Goal: Task Accomplishment & Management: Manage account settings

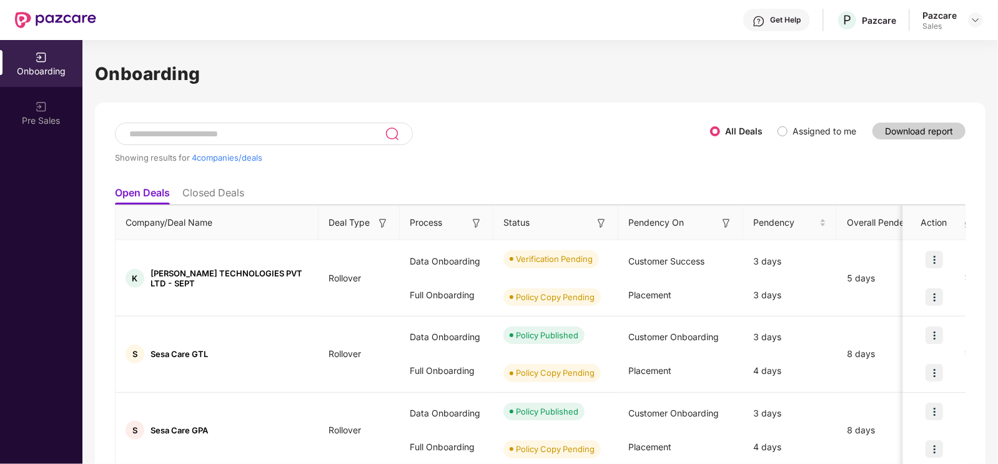
click at [970, 11] on div "Pazcare Sales" at bounding box center [953, 20] width 61 height 22
click at [979, 19] on img at bounding box center [976, 20] width 10 height 10
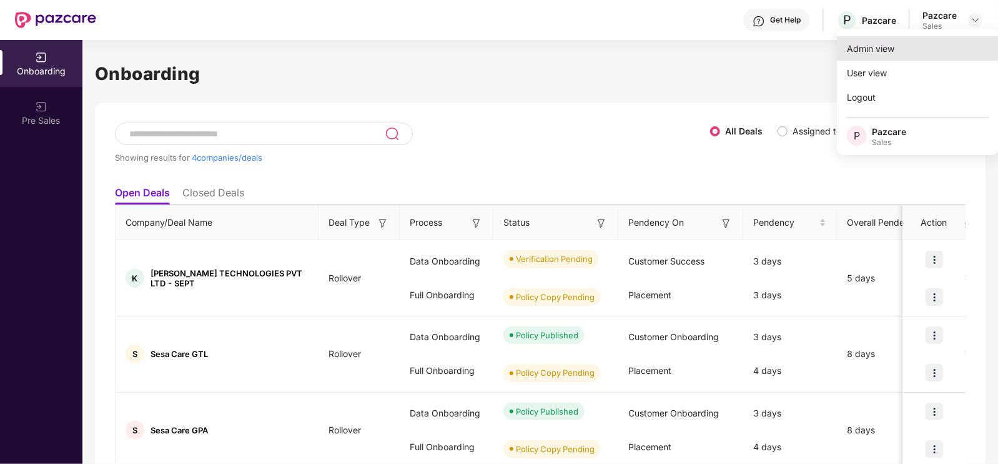
click at [920, 45] on div "Admin view" at bounding box center [918, 48] width 162 height 24
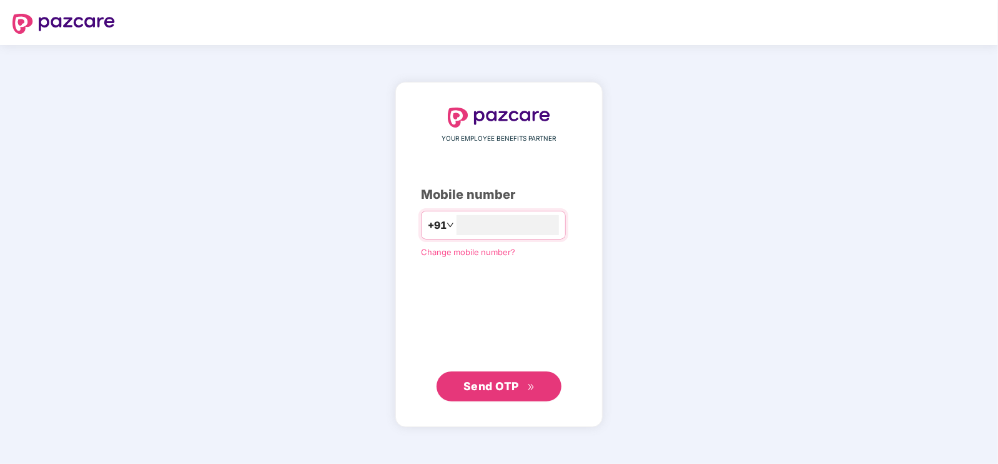
type input "**********"
click at [515, 376] on button "Send OTP" at bounding box center [499, 386] width 125 height 30
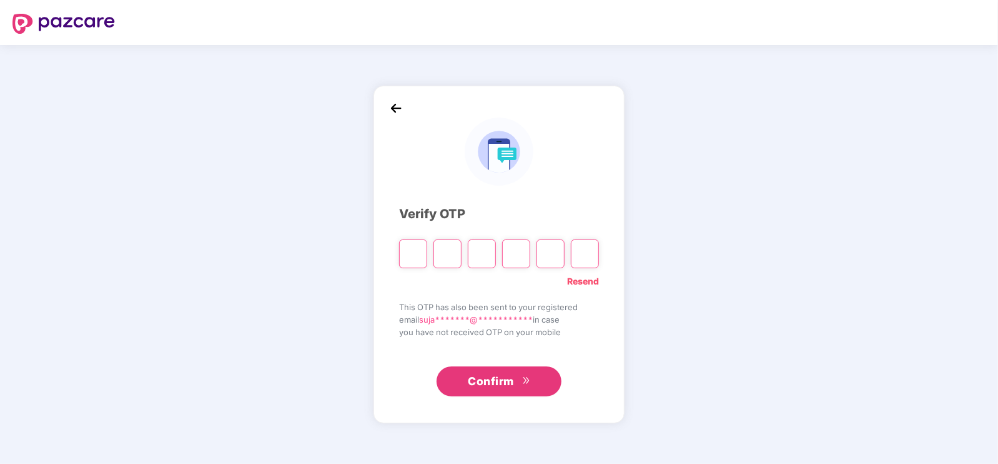
type input "*"
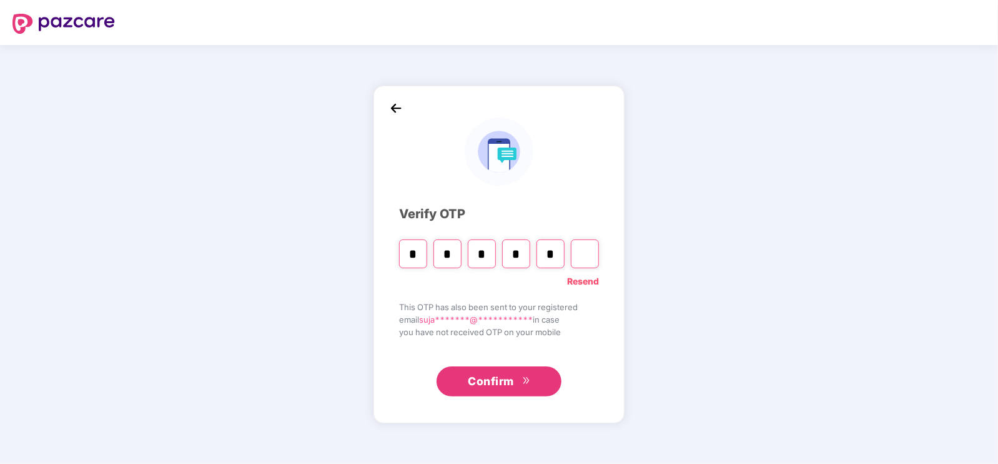
type input "*"
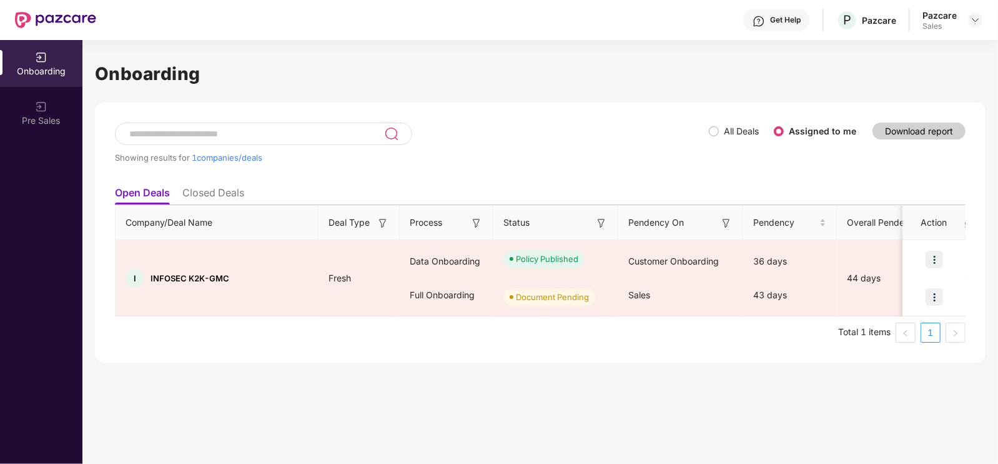
click at [238, 199] on li "Closed Deals" at bounding box center [213, 195] width 62 height 18
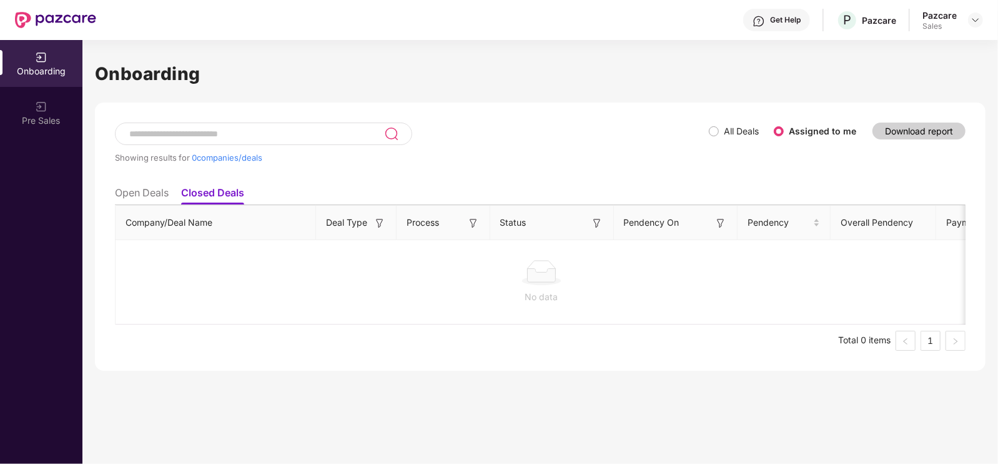
click at [151, 192] on li "Open Deals" at bounding box center [142, 195] width 54 height 18
